Goal: Book appointment/travel/reservation

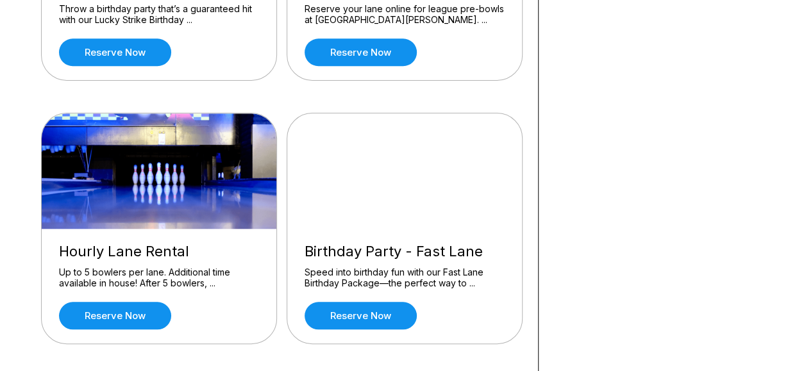
scroll to position [562, 0]
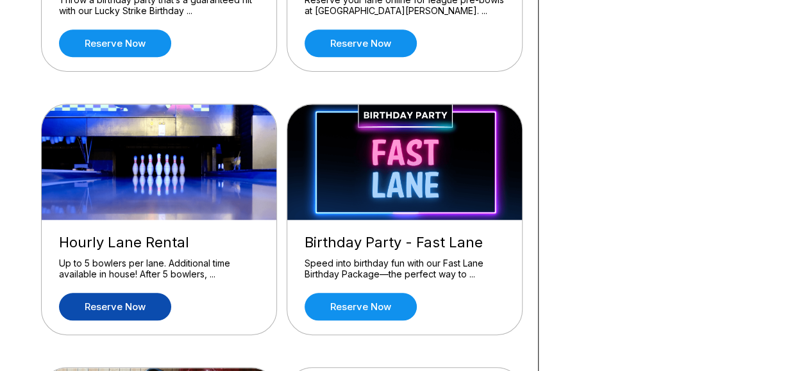
click at [144, 297] on link "Reserve now" at bounding box center [115, 307] width 112 height 28
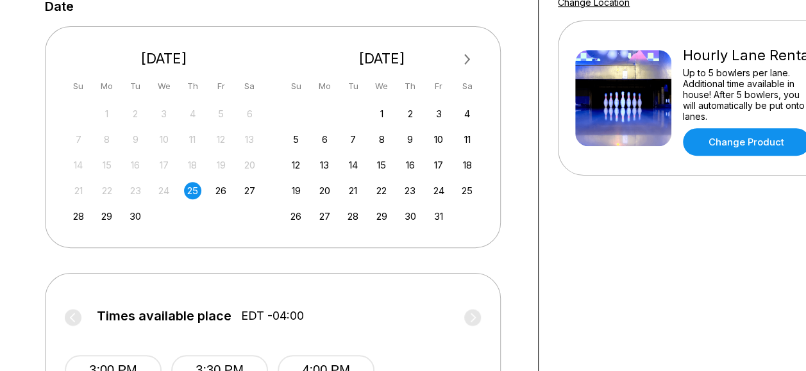
scroll to position [188, 0]
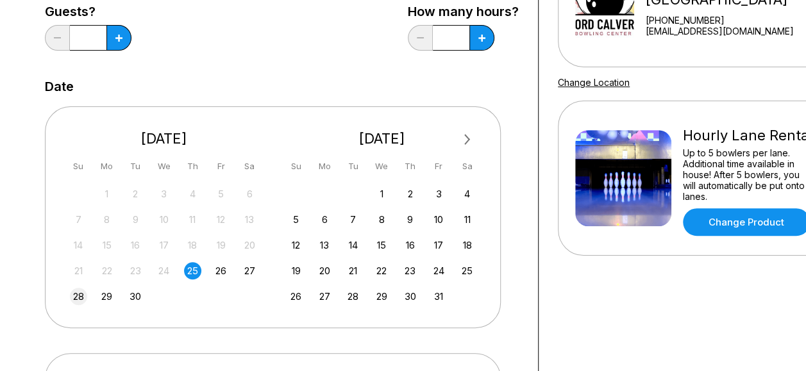
click at [78, 296] on div "28" at bounding box center [78, 296] width 17 height 17
click at [115, 38] on button at bounding box center [118, 38] width 25 height 26
type input "*"
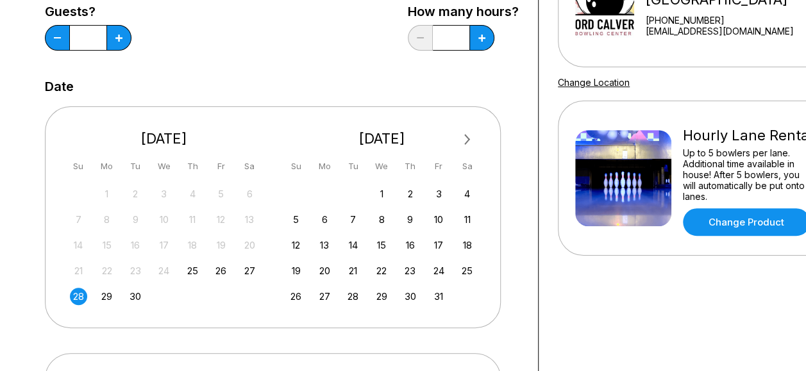
scroll to position [100, 0]
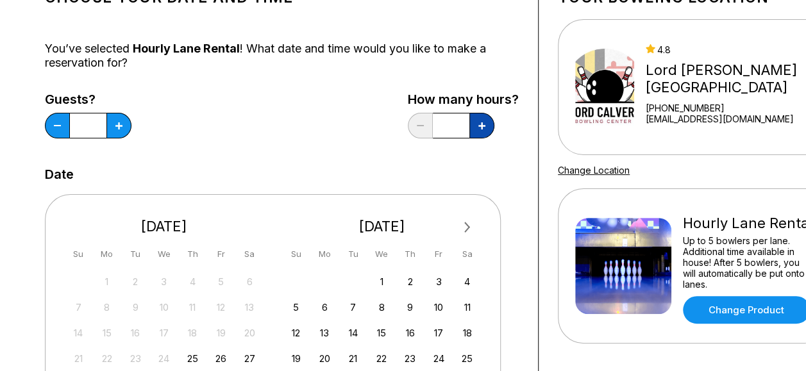
click at [480, 127] on icon at bounding box center [481, 125] width 7 height 7
type input "***"
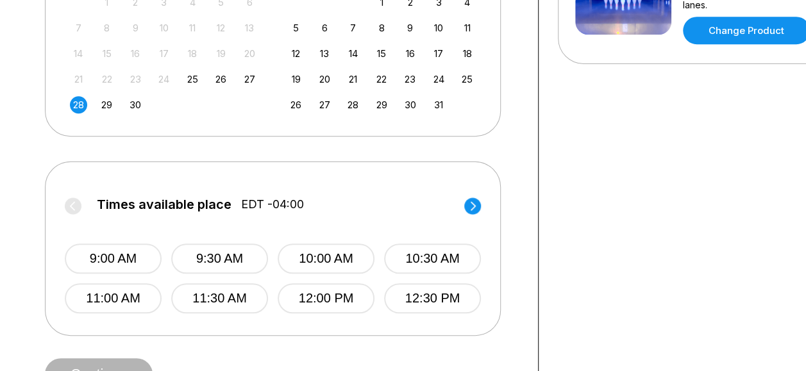
scroll to position [401, 0]
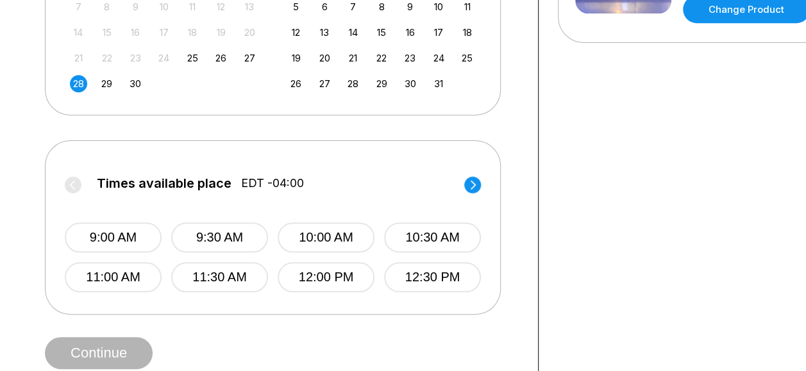
click at [472, 188] on circle at bounding box center [472, 184] width 17 height 17
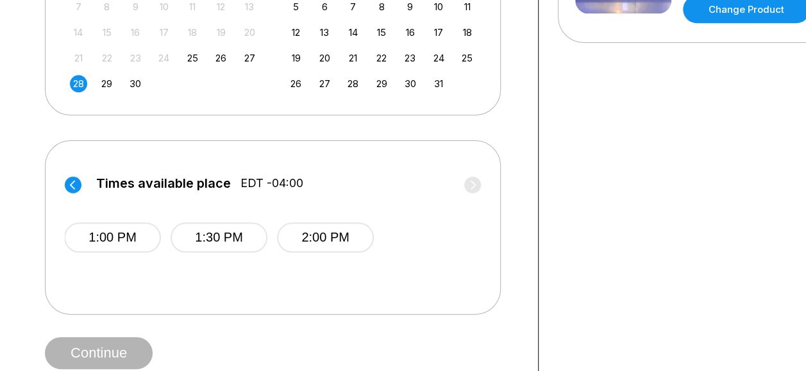
click at [73, 181] on icon at bounding box center [72, 184] width 5 height 9
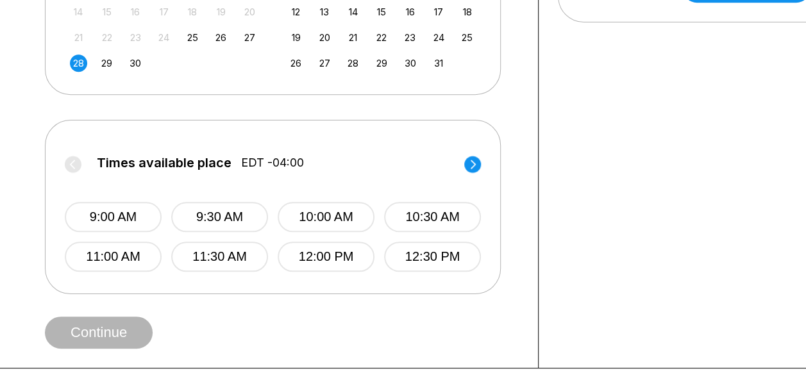
scroll to position [446, 0]
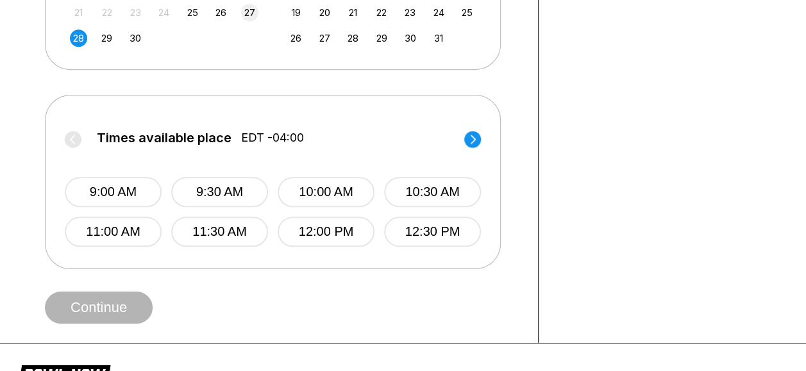
click at [248, 13] on div "27" at bounding box center [249, 12] width 17 height 17
click at [475, 136] on circle at bounding box center [472, 139] width 17 height 17
click at [78, 141] on circle at bounding box center [73, 139] width 17 height 17
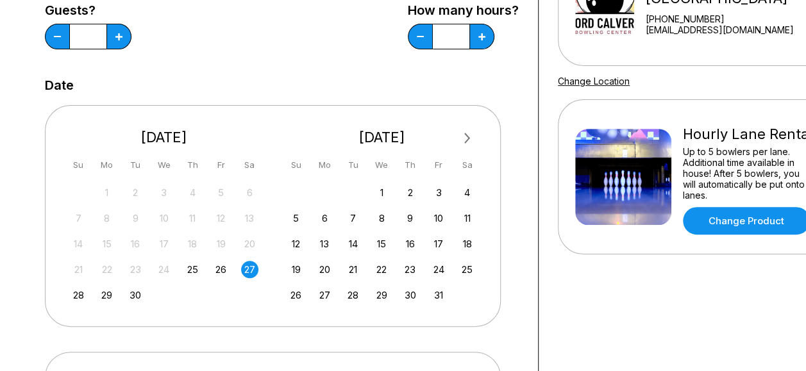
scroll to position [196, 0]
